Goal: Task Accomplishment & Management: Use online tool/utility

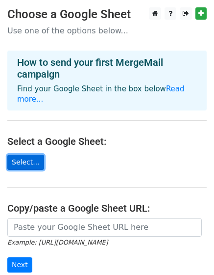
click at [23, 155] on link "Select..." at bounding box center [25, 162] width 37 height 15
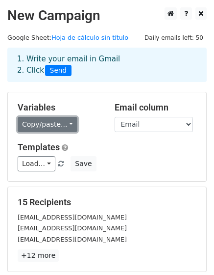
click at [66, 127] on link "Copy/paste..." at bounding box center [48, 124] width 60 height 15
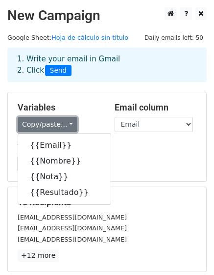
click at [65, 126] on link "Copy/paste..." at bounding box center [48, 124] width 60 height 15
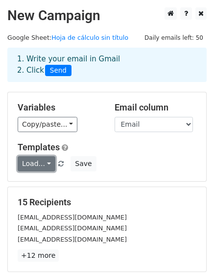
click at [45, 168] on link "Load..." at bounding box center [37, 163] width 38 height 15
click at [44, 164] on link "Load..." at bounding box center [37, 163] width 38 height 15
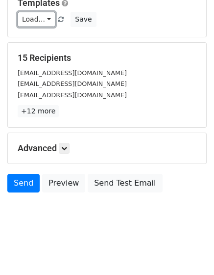
scroll to position [145, 0]
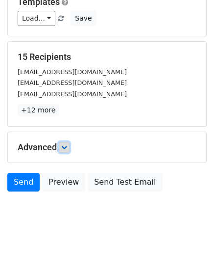
click at [67, 149] on icon at bounding box center [64, 147] width 6 height 6
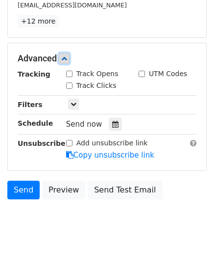
scroll to position [241, 0]
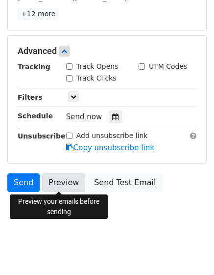
click at [60, 185] on link "Preview" at bounding box center [63, 182] width 43 height 19
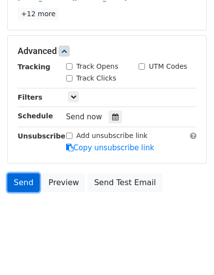
click at [23, 185] on link "Send" at bounding box center [23, 182] width 32 height 19
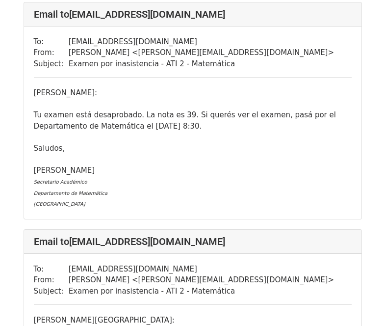
scroll to position [785, 0]
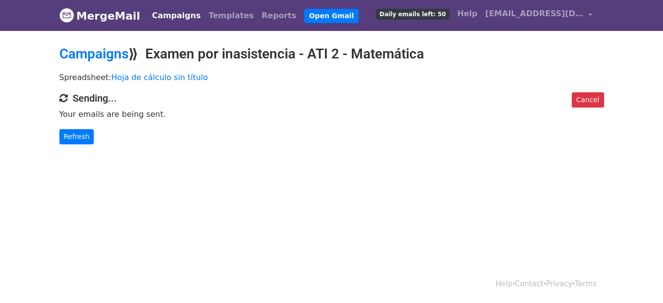
click at [221, 139] on p "Refresh" at bounding box center [331, 136] width 545 height 15
click at [80, 139] on link "Refresh" at bounding box center [76, 136] width 35 height 15
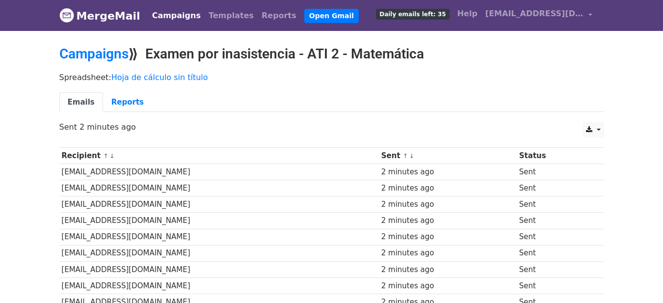
click at [305, 79] on p "Spreadsheet: Hoja de cálculo sin título" at bounding box center [331, 77] width 545 height 10
drag, startPoint x: 152, startPoint y: 51, endPoint x: 438, endPoint y: 45, distance: 285.6
click at [438, 46] on h2 "Campaigns ⟫ Examen por inasistencia - ATI 2 - Matemática" at bounding box center [331, 54] width 545 height 17
click at [434, 54] on h2 "Campaigns ⟫ Examen por inasistencia - ATI 2 - Matemática" at bounding box center [331, 54] width 545 height 17
